Goal: Information Seeking & Learning: Understand process/instructions

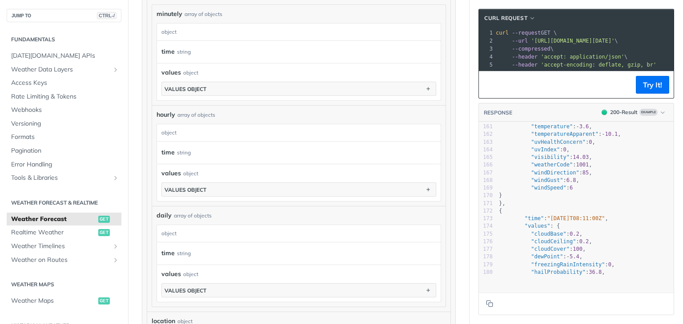
scroll to position [1228, 0]
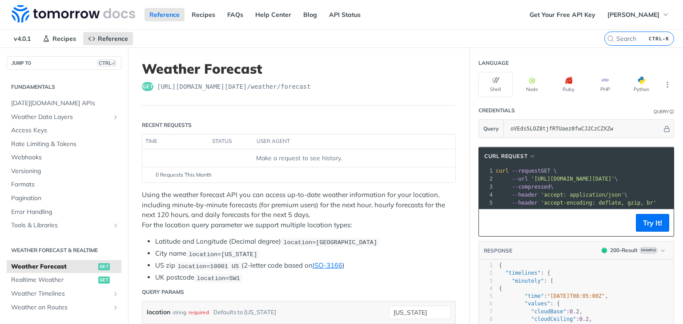
click at [501, 161] on header "cURL Request" at bounding box center [576, 157] width 195 height 18
drag, startPoint x: 501, startPoint y: 161, endPoint x: 573, endPoint y: 195, distance: 79.5
click at [573, 195] on div "cURL Request xxxxxxxxxx 1 curl --request GET \ 2 --url '[URL][DOMAIN_NAME][DATE…" at bounding box center [576, 192] width 196 height 90
click at [483, 131] on section "Query oVEds5LOZ8tjfRTUaez0fwCJ2CzCZXZw" at bounding box center [576, 129] width 196 height 19
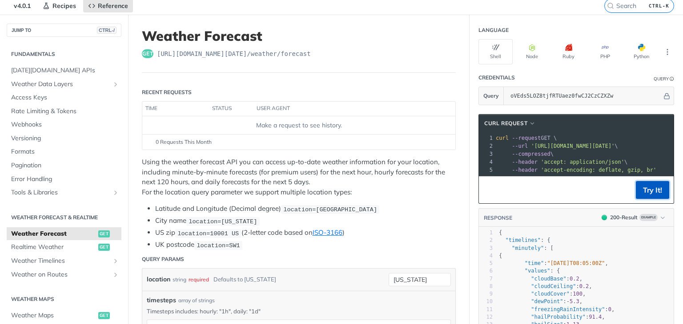
click at [636, 191] on button "Try It!" at bounding box center [652, 190] width 33 height 18
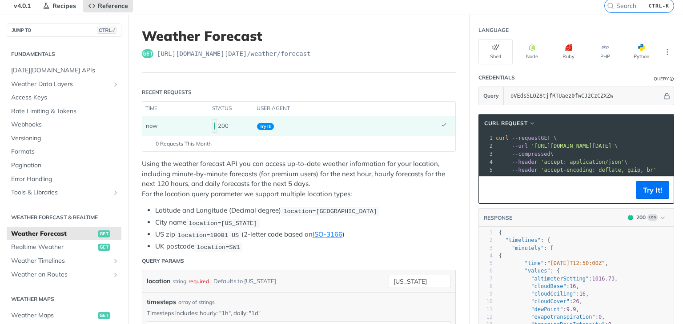
click at [557, 167] on span "'accept-encoding: deflate, gzip, br'" at bounding box center [598, 170] width 116 height 6
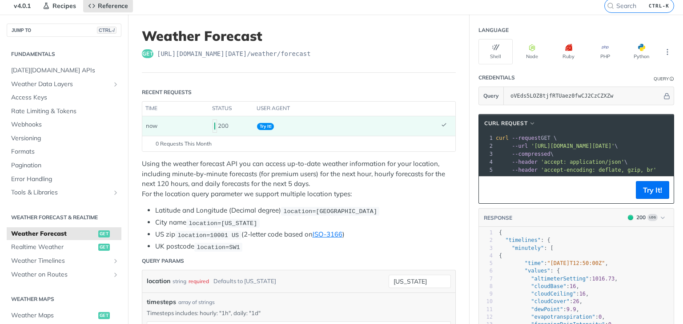
click at [557, 167] on span "'accept-encoding: deflate, gzip, br'" at bounding box center [598, 170] width 116 height 6
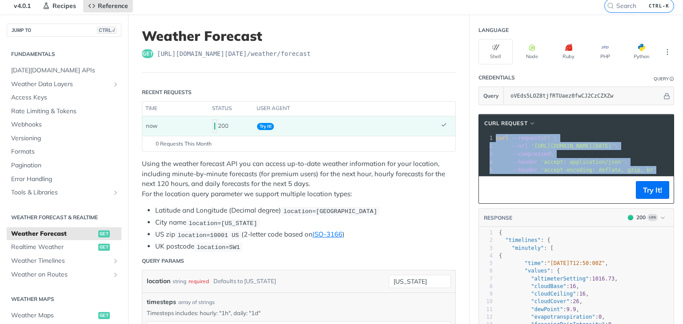
drag, startPoint x: 487, startPoint y: 136, endPoint x: 677, endPoint y: 191, distance: 198.0
click at [677, 191] on div "Jump to Content Reference Recipes FAQs Help Center Blog API Status Recipes Refe…" at bounding box center [341, 162] width 683 height 324
copy div "curl --request GET \ 2 --url '[URL][DOMAIN_NAME][DATE]' \ 3 --compressed \ 4 --…"
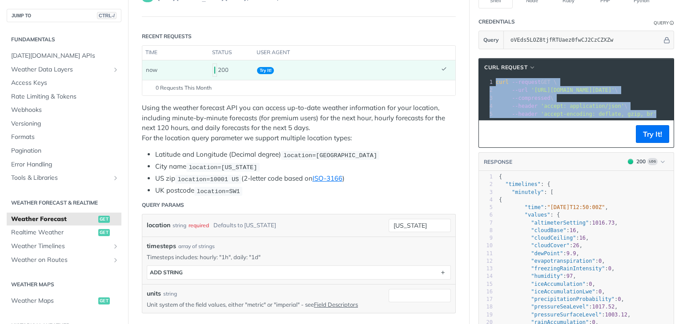
click at [261, 72] on span "Try It!" at bounding box center [265, 70] width 17 height 7
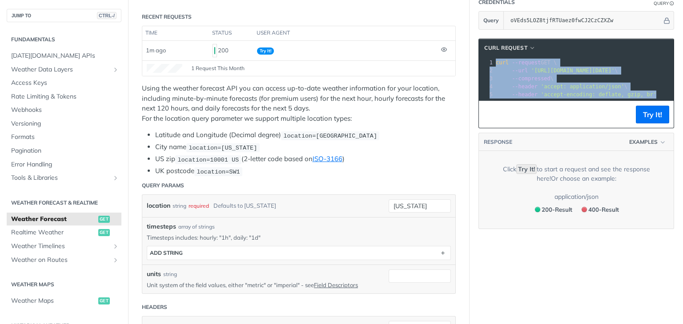
scroll to position [0, 0]
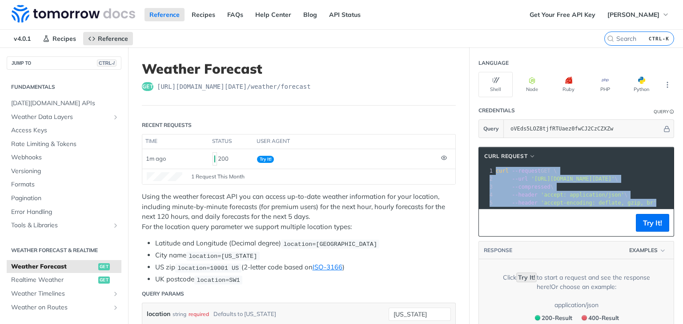
click at [620, 44] on label "CTRL-K" at bounding box center [639, 39] width 70 height 14
click at [620, 43] on input "CTRL-K" at bounding box center [628, 39] width 91 height 8
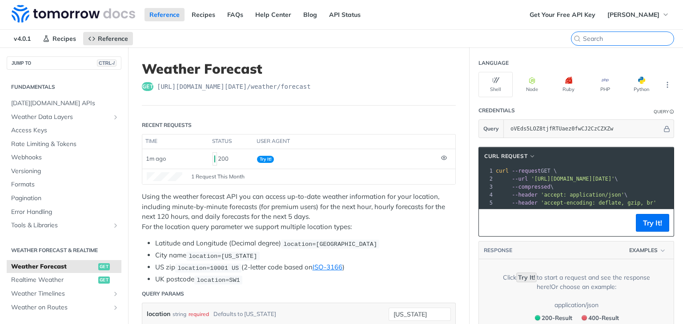
click at [605, 36] on input "search" at bounding box center [628, 39] width 91 height 8
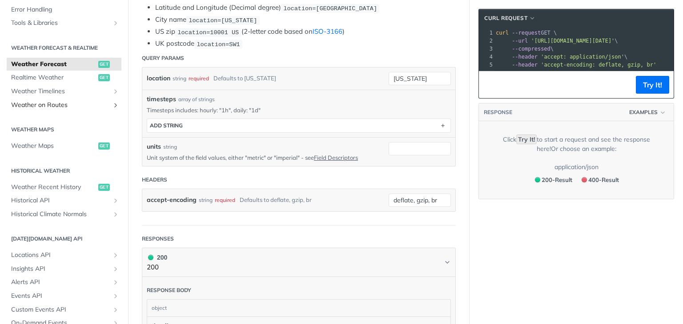
scroll to position [155, 0]
click at [43, 142] on span "Weather Maps" at bounding box center [53, 146] width 85 height 9
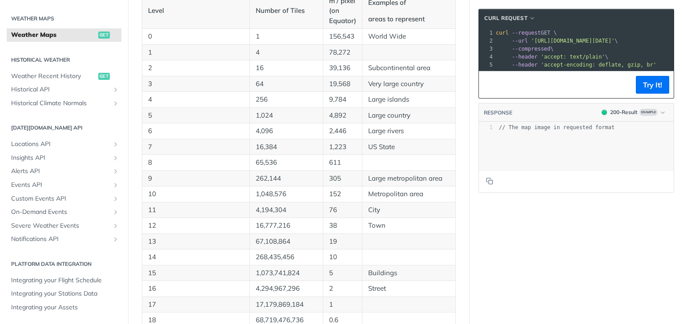
scroll to position [490, 0]
